Goal: Task Accomplishment & Management: Complete application form

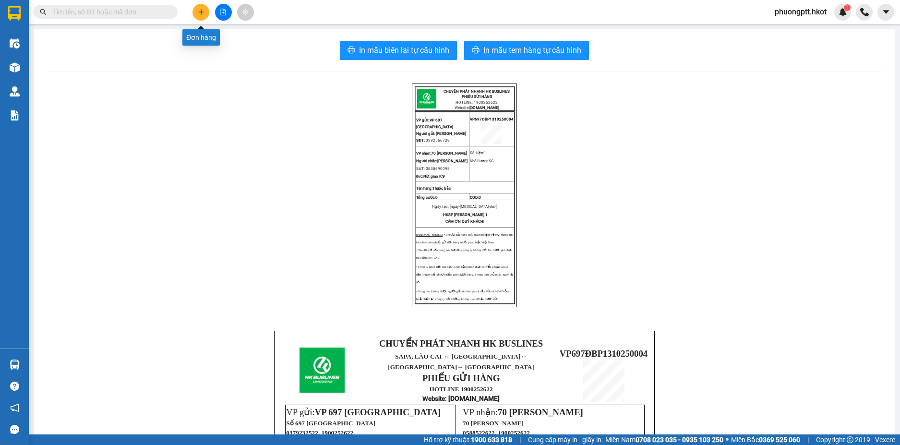
click at [200, 12] on icon "plus" at bounding box center [200, 12] width 5 height 0
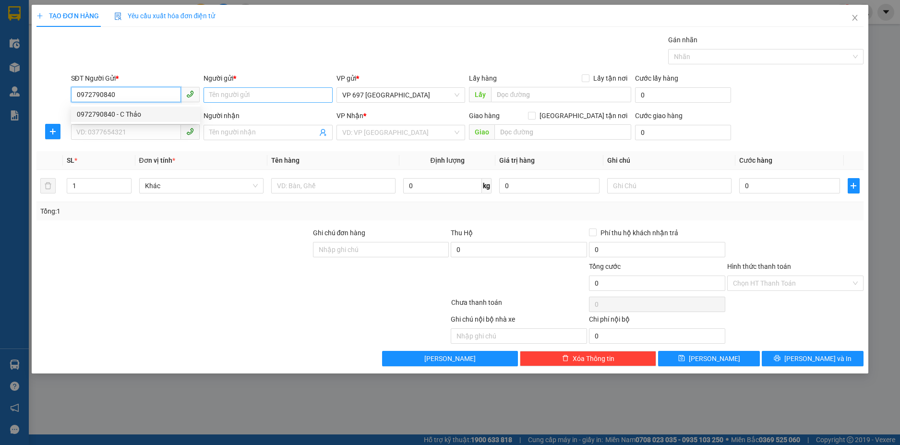
type input "0972790840"
click at [239, 93] on input "Người gửi *" at bounding box center [268, 94] width 129 height 15
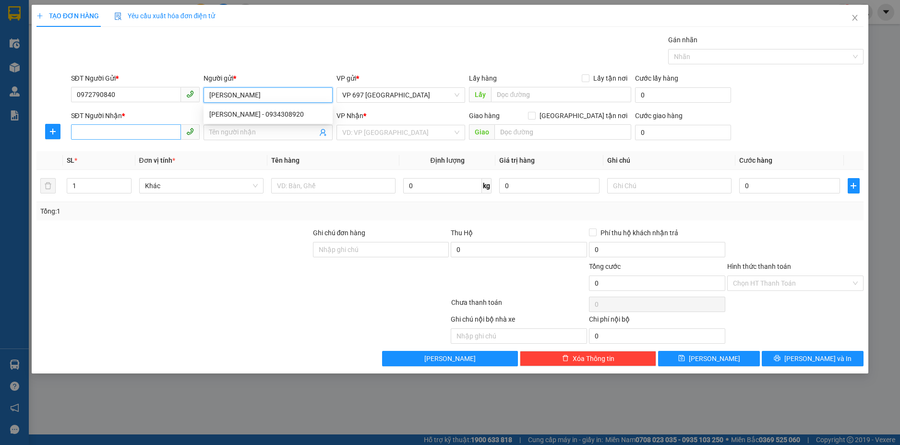
type input "[PERSON_NAME]"
click at [103, 132] on input "SĐT Người Nhận *" at bounding box center [126, 131] width 110 height 15
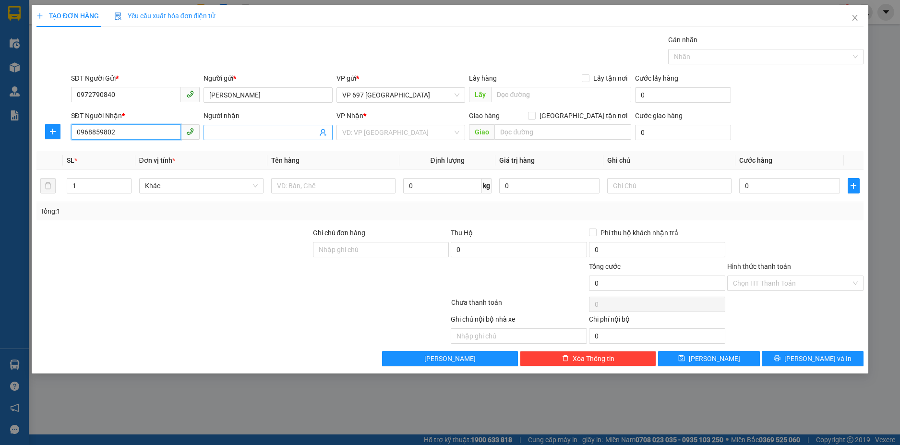
type input "0968859802"
click at [242, 133] on input "Người nhận" at bounding box center [263, 132] width 108 height 11
type input "[PERSON_NAME]"
click at [383, 130] on input "search" at bounding box center [397, 132] width 111 height 14
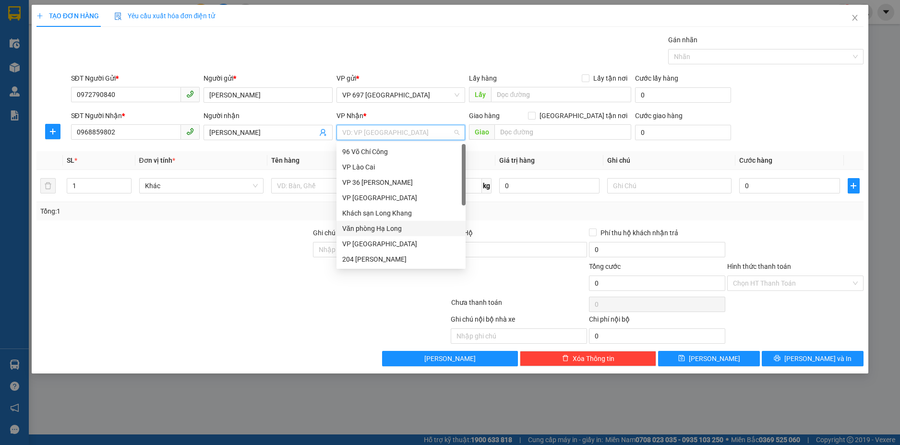
scroll to position [92, 0]
click at [360, 200] on div "VP Huế" at bounding box center [401, 197] width 118 height 11
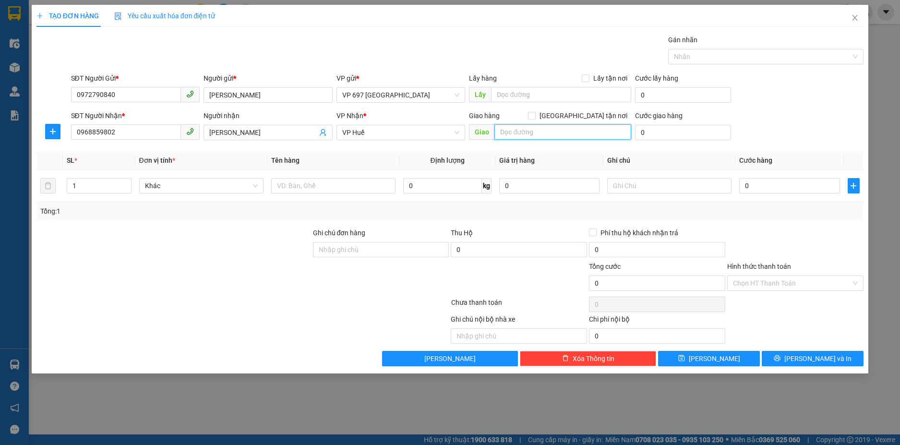
click at [537, 136] on input "text" at bounding box center [562, 131] width 137 height 15
click at [304, 185] on input "text" at bounding box center [333, 185] width 124 height 15
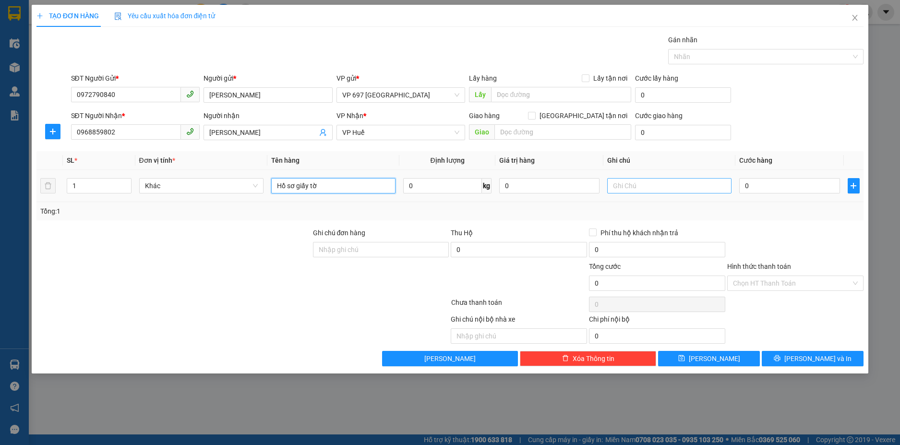
type input "Hồ sơ giấy tờ"
click at [637, 188] on input "text" at bounding box center [669, 185] width 124 height 15
click at [767, 186] on input "0" at bounding box center [789, 185] width 100 height 15
type input "7"
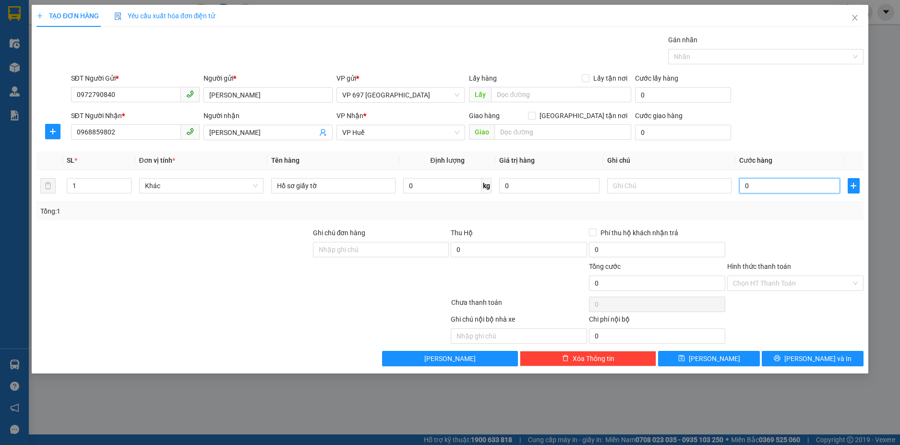
type input "7"
type input "70"
type input "700"
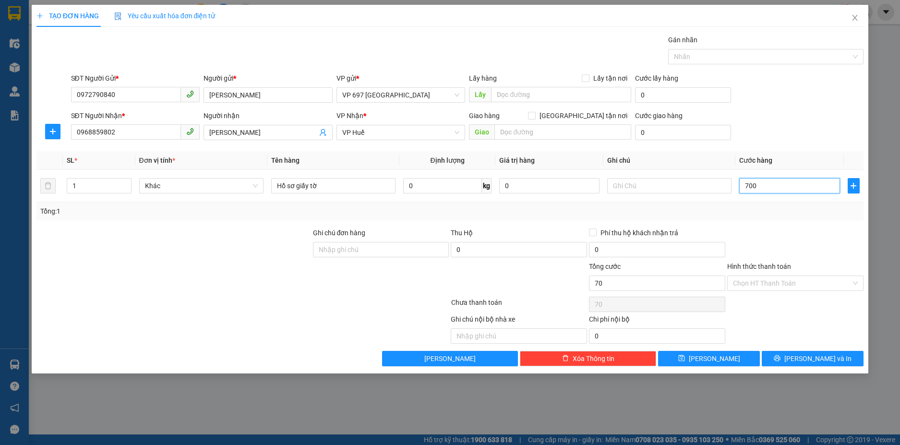
type input "700"
type input "7.000"
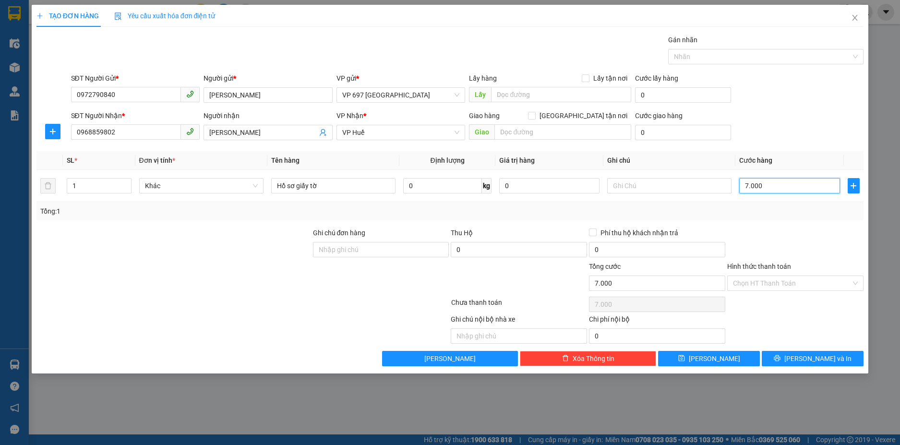
type input "70.000"
click at [621, 186] on input "text" at bounding box center [669, 185] width 124 height 15
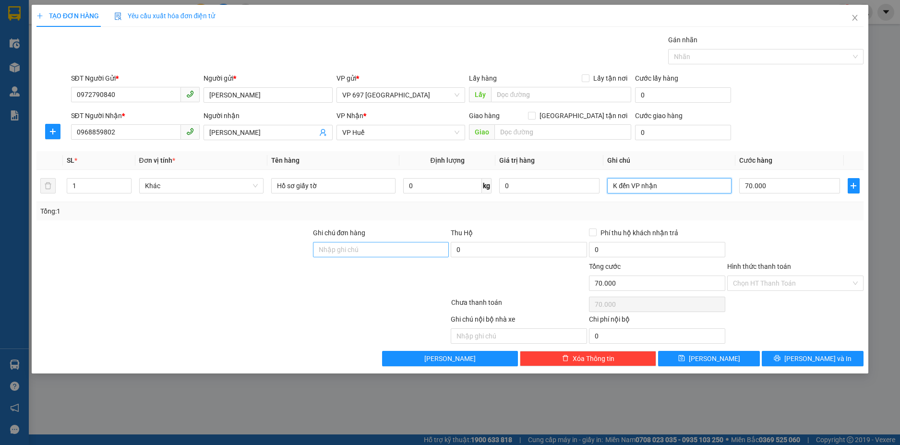
type input "K đến VP nhận"
click at [344, 252] on input "Ghi chú đơn hàng" at bounding box center [381, 249] width 136 height 15
type input "[PERSON_NAME]"
click at [770, 281] on input "Hình thức thanh toán" at bounding box center [792, 283] width 118 height 14
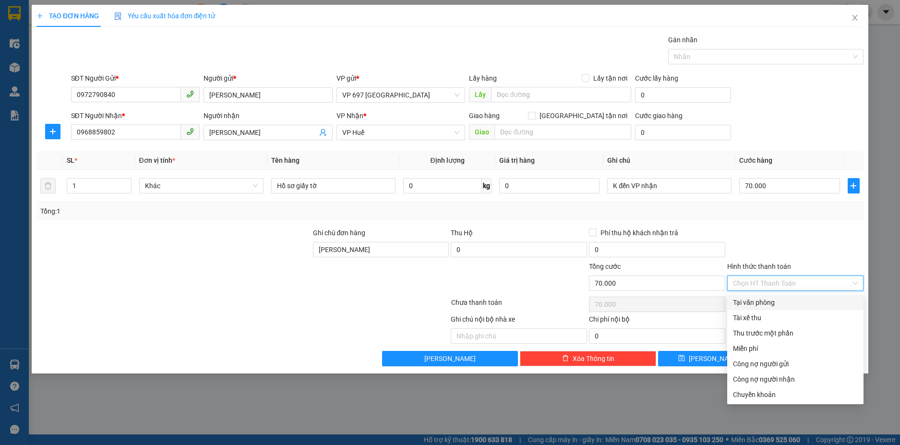
click at [770, 302] on div "Tại văn phòng" at bounding box center [795, 302] width 125 height 11
type input "0"
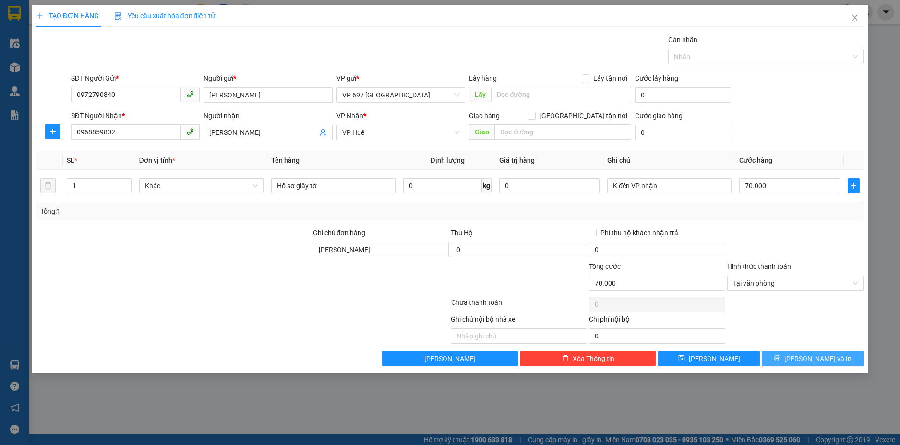
click at [805, 359] on span "[PERSON_NAME] và In" at bounding box center [817, 358] width 67 height 11
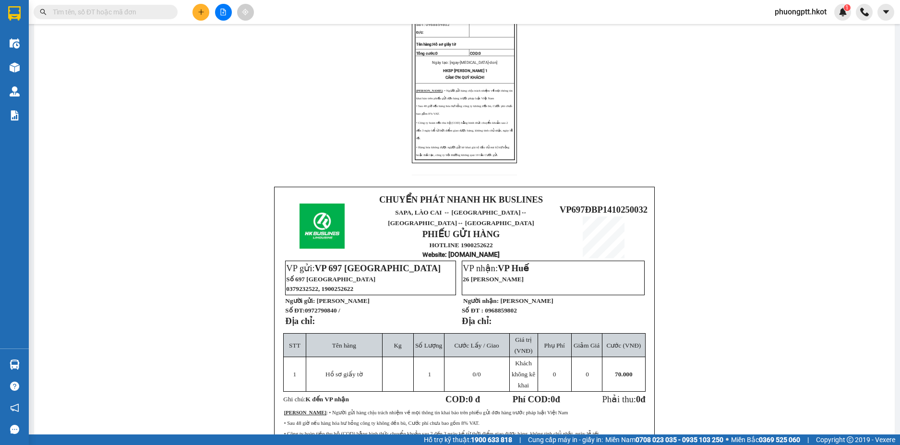
scroll to position [252, 0]
